Goal: Check status: Check status

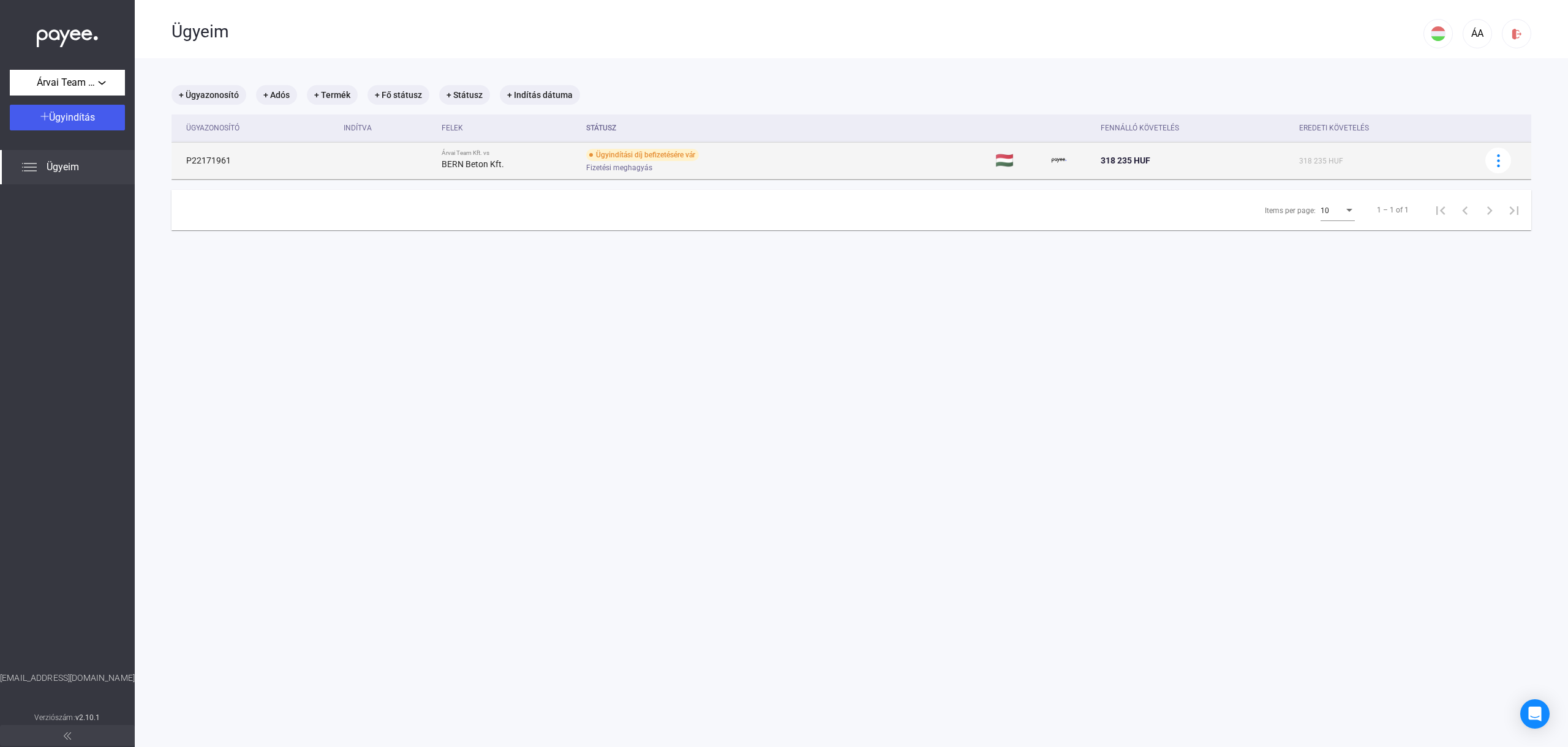
click at [494, 159] on strong "BERN Beton Kft." at bounding box center [472, 164] width 62 height 10
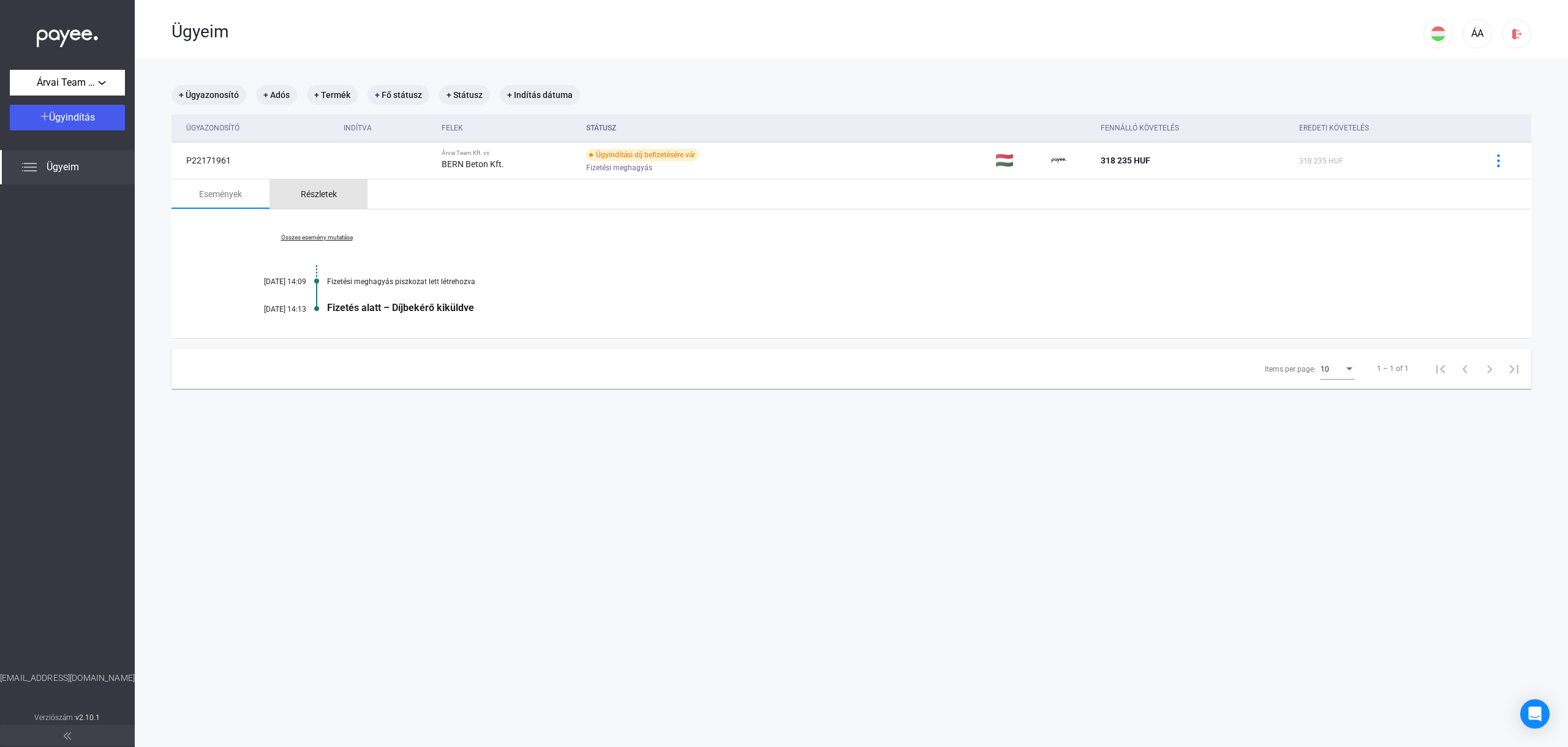
click at [329, 194] on div "Részletek" at bounding box center [319, 195] width 36 height 15
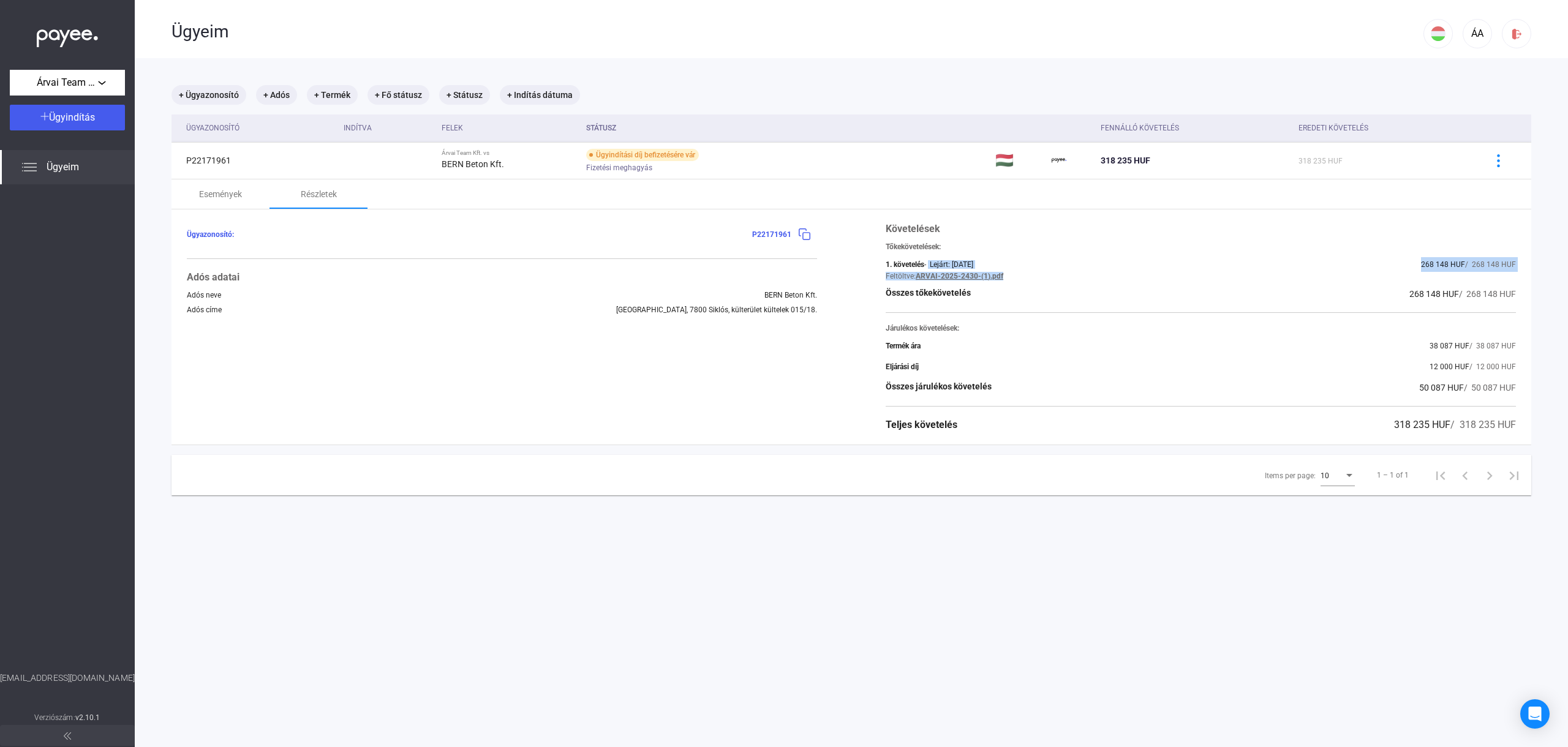
drag, startPoint x: 931, startPoint y: 263, endPoint x: 1002, endPoint y: 272, distance: 71.6
click at [1002, 272] on div "1. követelés - Lejárt: [DATE] 268 148 HUF / 268 148 HUF Feltöltve: ARVAI-2025-2…" at bounding box center [1201, 269] width 630 height 23
drag, startPoint x: 1409, startPoint y: 290, endPoint x: 1474, endPoint y: 293, distance: 65.1
click at [1474, 293] on div "268 148 HUF / 268 148 HUF" at bounding box center [1462, 294] width 106 height 15
drag, startPoint x: 909, startPoint y: 342, endPoint x: 1429, endPoint y: 364, distance: 520.5
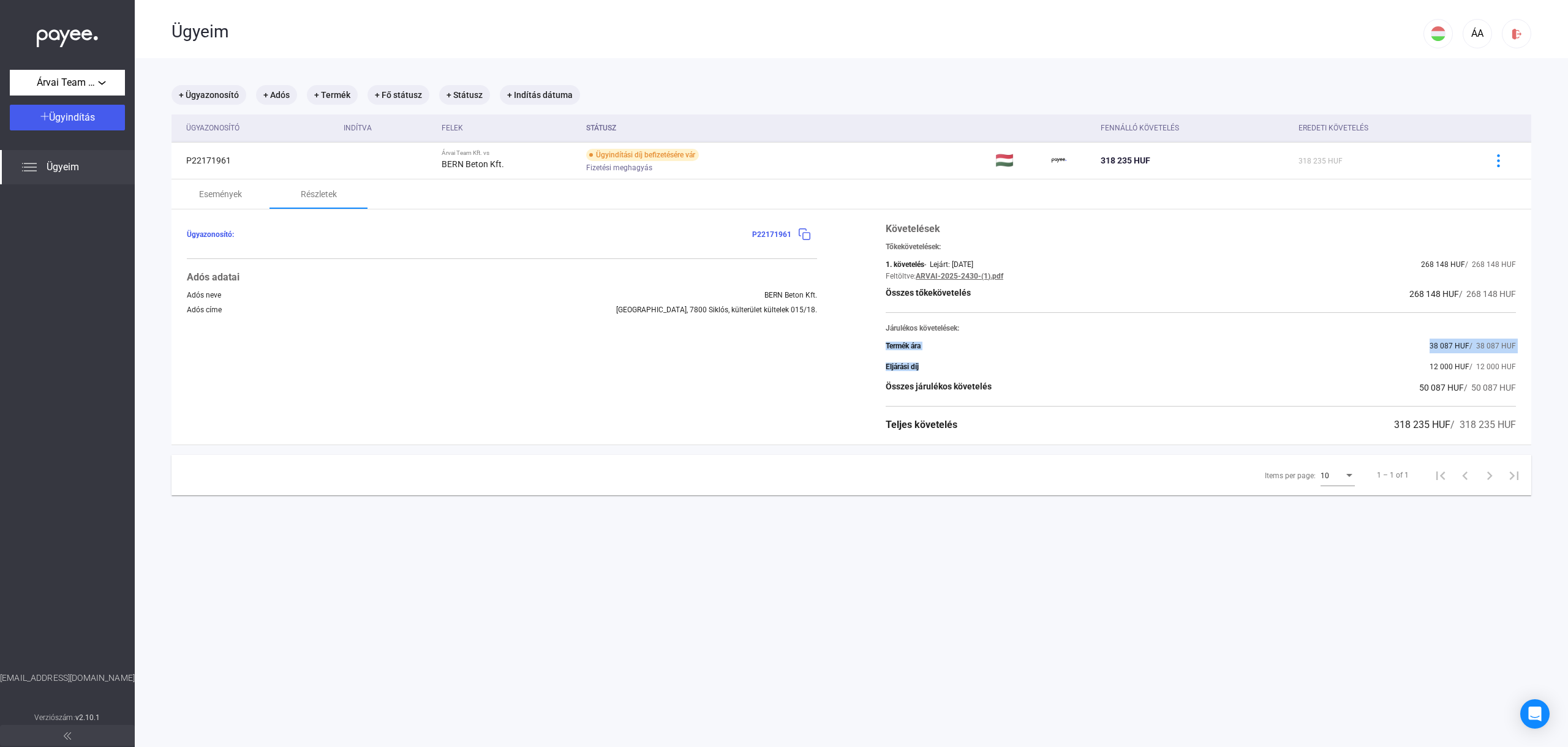
click at [1429, 364] on div "Követelések Tőkekövetelések: 1. követelés - Lejárt: [DATE] 268 148 HUF / 268 14…" at bounding box center [1201, 326] width 630 height 210
click at [1426, 365] on div "Eljárási díj 12 000 HUF / 12 000 HUF" at bounding box center [1201, 367] width 630 height 15
drag, startPoint x: 1390, startPoint y: 374, endPoint x: 1464, endPoint y: 392, distance: 76.2
click at [1464, 392] on div "Követelések Tőkekövetelések: 1. követelés - Lejárt: [DATE] 268 148 HUF / 268 14…" at bounding box center [1201, 326] width 630 height 210
drag, startPoint x: 1423, startPoint y: 427, endPoint x: 1365, endPoint y: 426, distance: 58.0
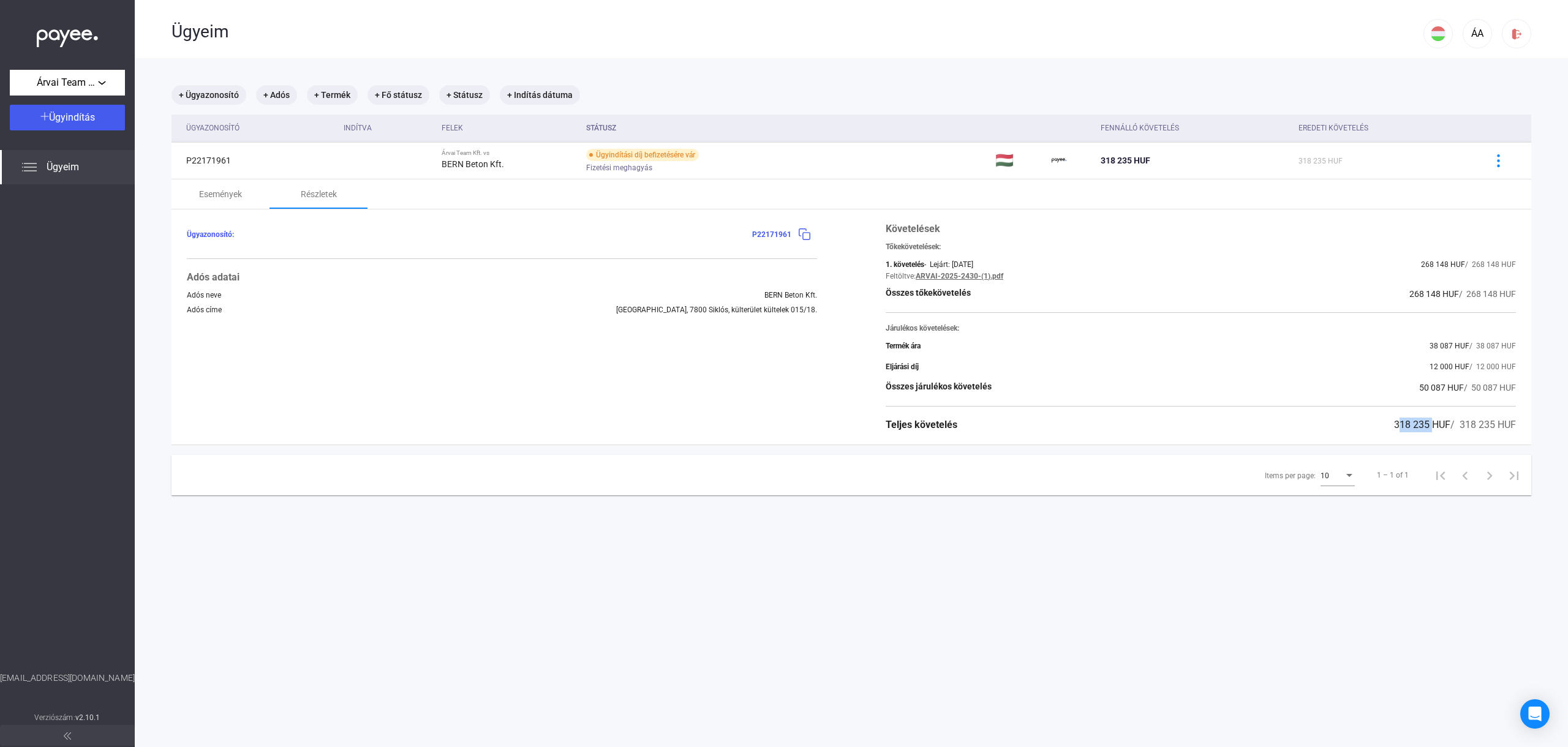
click at [1366, 426] on div "Teljes követelés 318 235 HUF / 318 235 HUF" at bounding box center [1201, 425] width 630 height 15
click at [40, 174] on div "Ügyeim" at bounding box center [67, 167] width 135 height 34
click at [79, 151] on div "Ügyeim" at bounding box center [67, 167] width 135 height 34
click at [65, 162] on span "Ügyeim" at bounding box center [62, 168] width 32 height 15
